Goal: Information Seeking & Learning: Learn about a topic

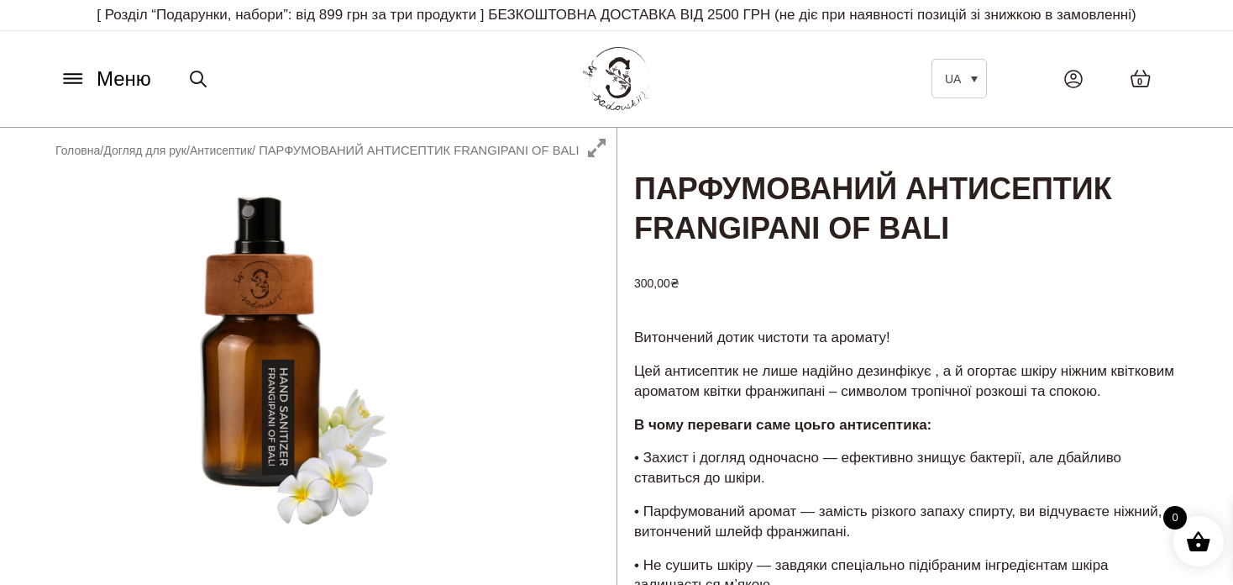
click at [66, 75] on icon at bounding box center [73, 79] width 27 height 18
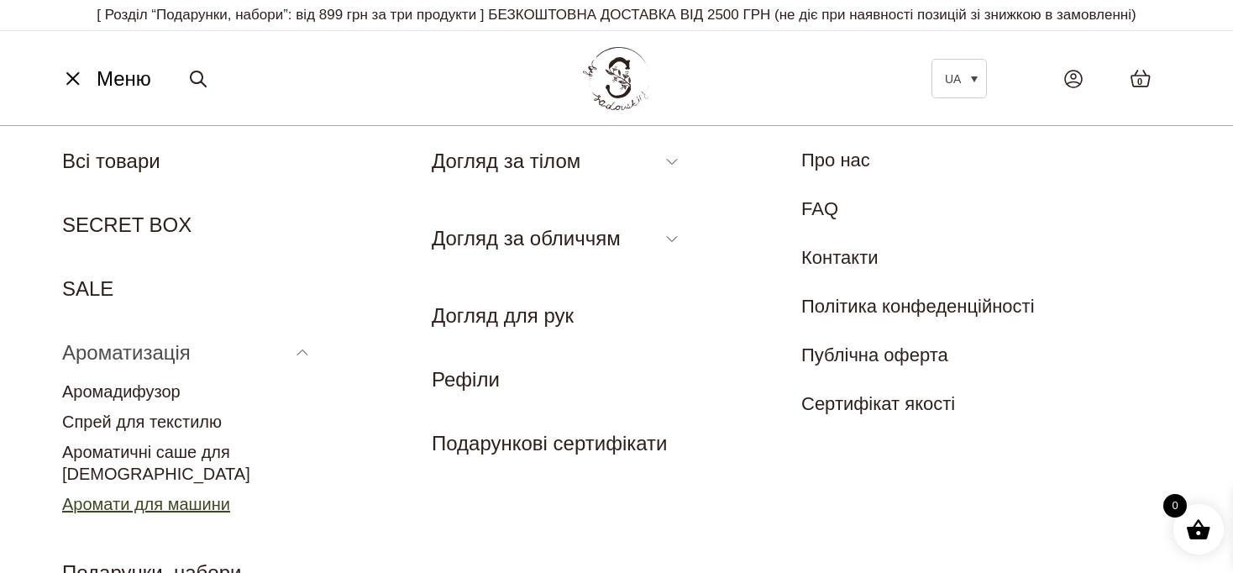
click at [138, 495] on link "Аромати для машини" at bounding box center [146, 504] width 168 height 18
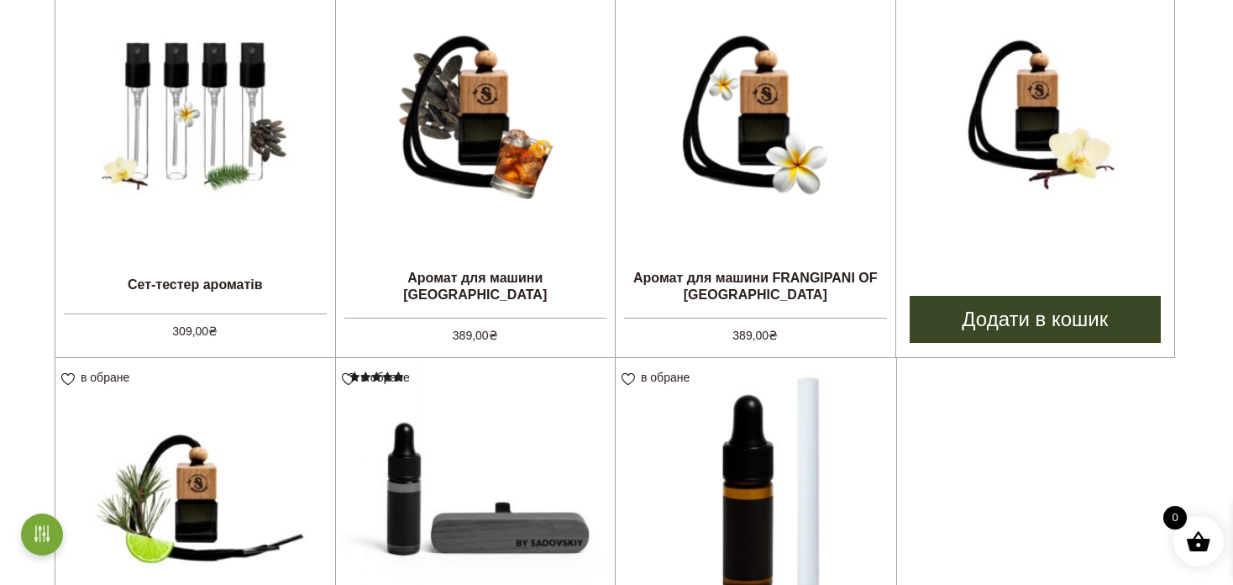
scroll to position [756, 0]
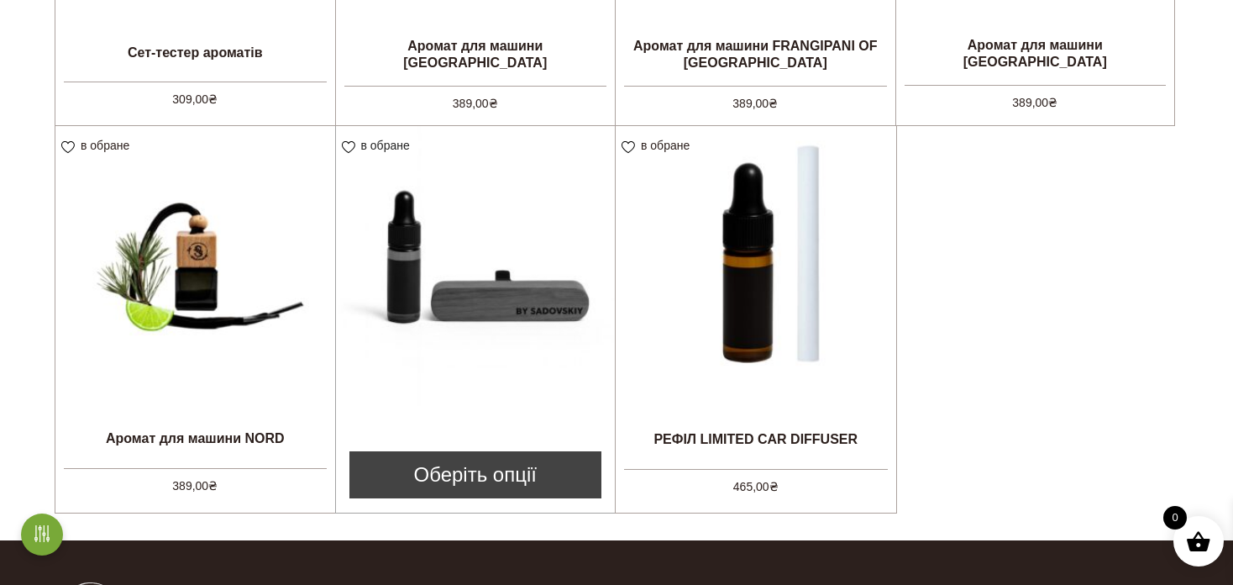
click at [508, 328] on img at bounding box center [476, 266] width 280 height 280
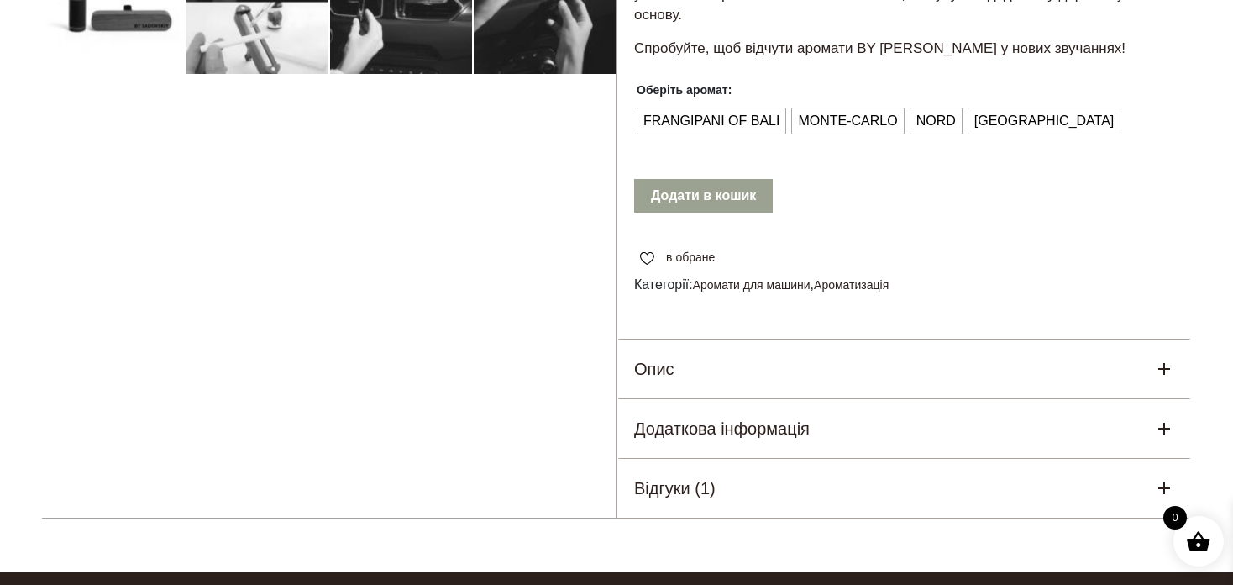
scroll to position [840, 0]
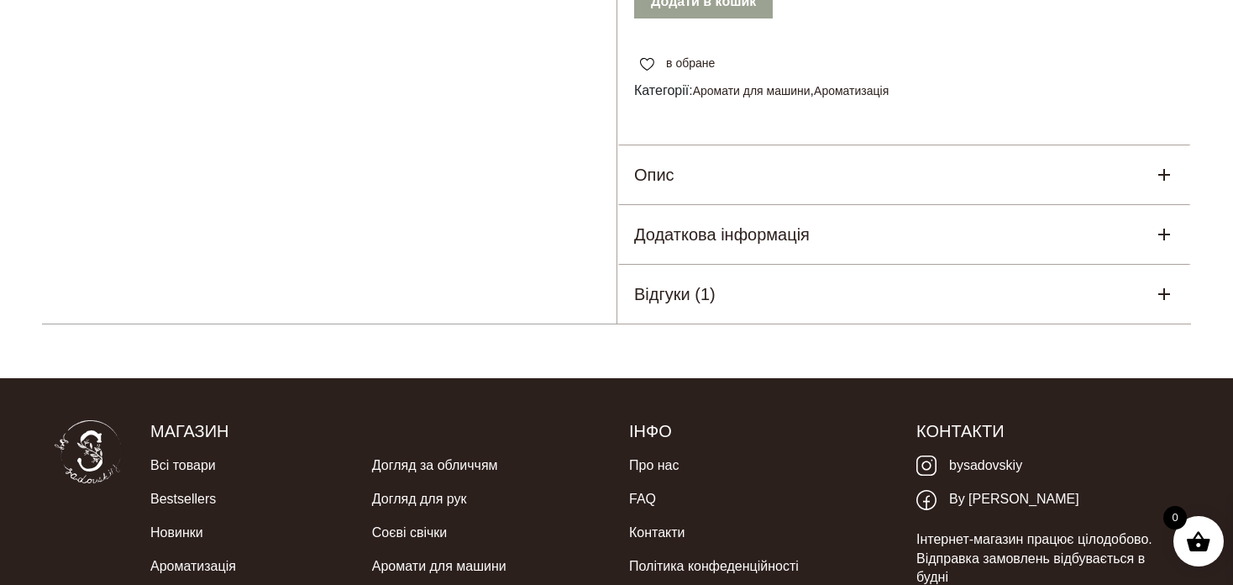
click at [700, 172] on div "Опис" at bounding box center [905, 174] width 574 height 59
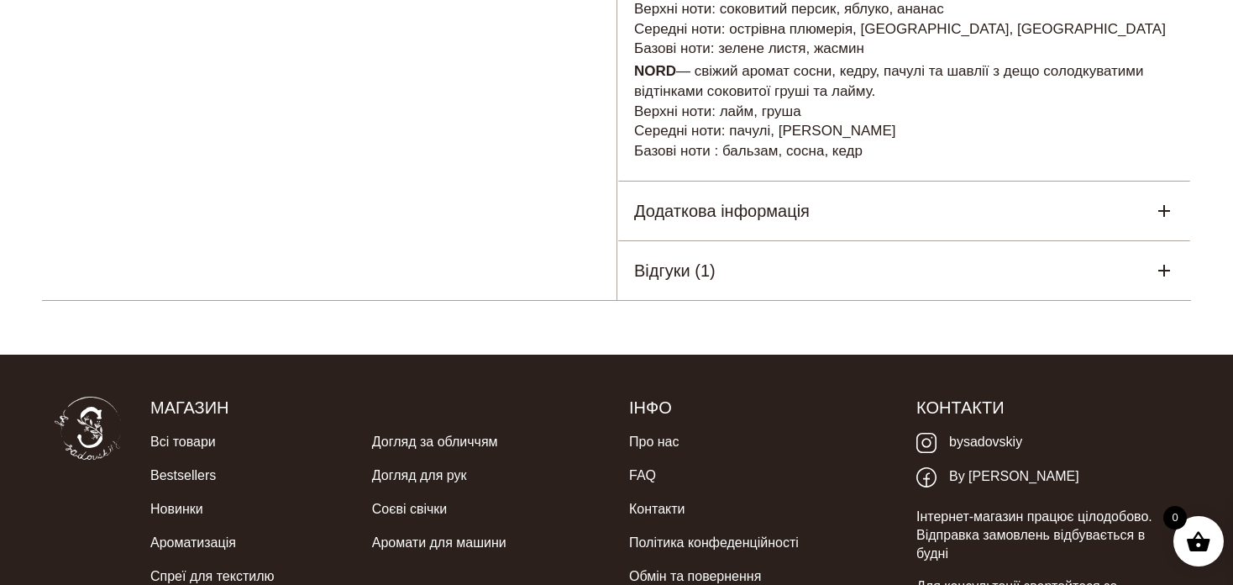
click at [779, 218] on h5 "Додаткова інформація" at bounding box center [722, 210] width 176 height 25
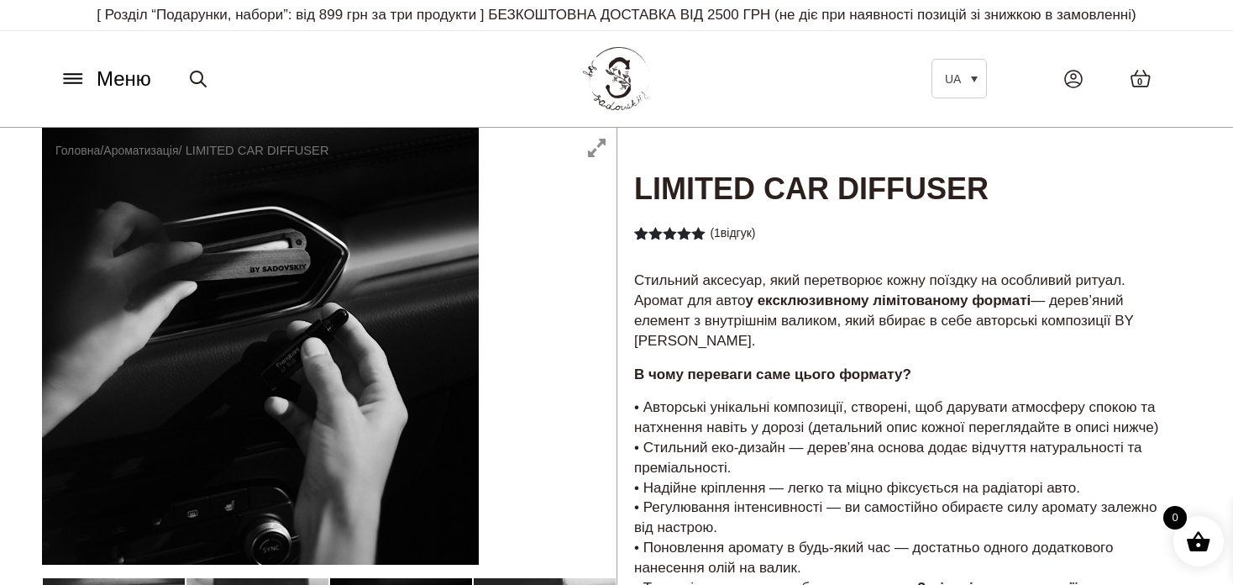
scroll to position [0, 0]
